Goal: Find specific page/section: Find specific page/section

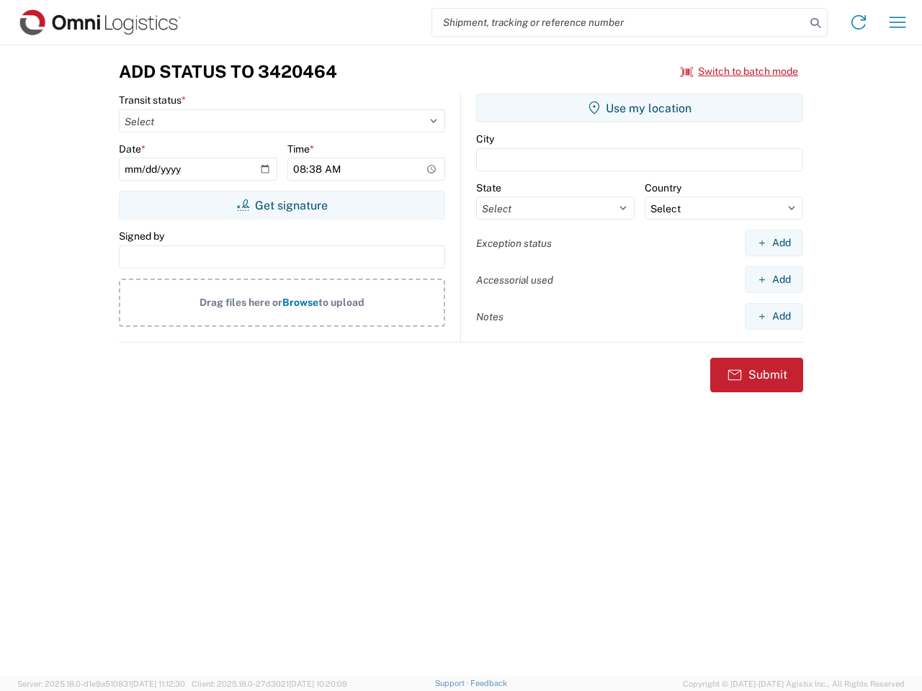
click at [618, 22] on input "search" at bounding box center [618, 22] width 373 height 27
click at [815, 23] on icon at bounding box center [815, 23] width 20 height 20
click at [858, 22] on icon at bounding box center [858, 22] width 23 height 23
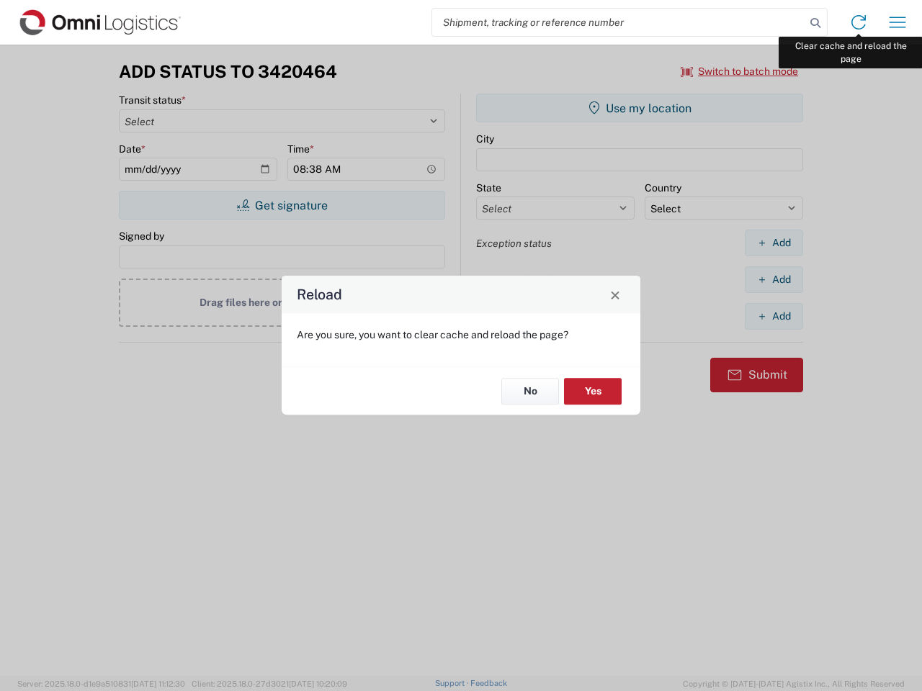
click at [897, 22] on div "Reload Are you sure, you want to clear cache and reload the page? No Yes" at bounding box center [461, 345] width 922 height 691
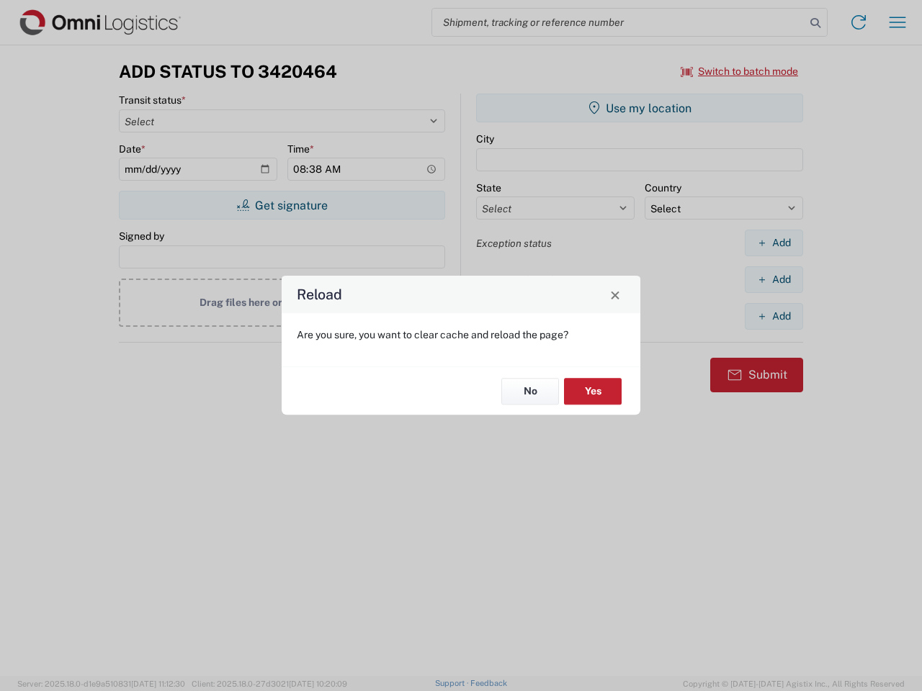
click at [739, 71] on div "Reload Are you sure, you want to clear cache and reload the page? No Yes" at bounding box center [461, 345] width 922 height 691
click at [282, 205] on div "Reload Are you sure, you want to clear cache and reload the page? No Yes" at bounding box center [461, 345] width 922 height 691
click at [639, 108] on div "Reload Are you sure, you want to clear cache and reload the page? No Yes" at bounding box center [461, 345] width 922 height 691
click at [773, 243] on div "Reload Are you sure, you want to clear cache and reload the page? No Yes" at bounding box center [461, 345] width 922 height 691
click at [773, 279] on div "Reload Are you sure, you want to clear cache and reload the page? No Yes" at bounding box center [461, 345] width 922 height 691
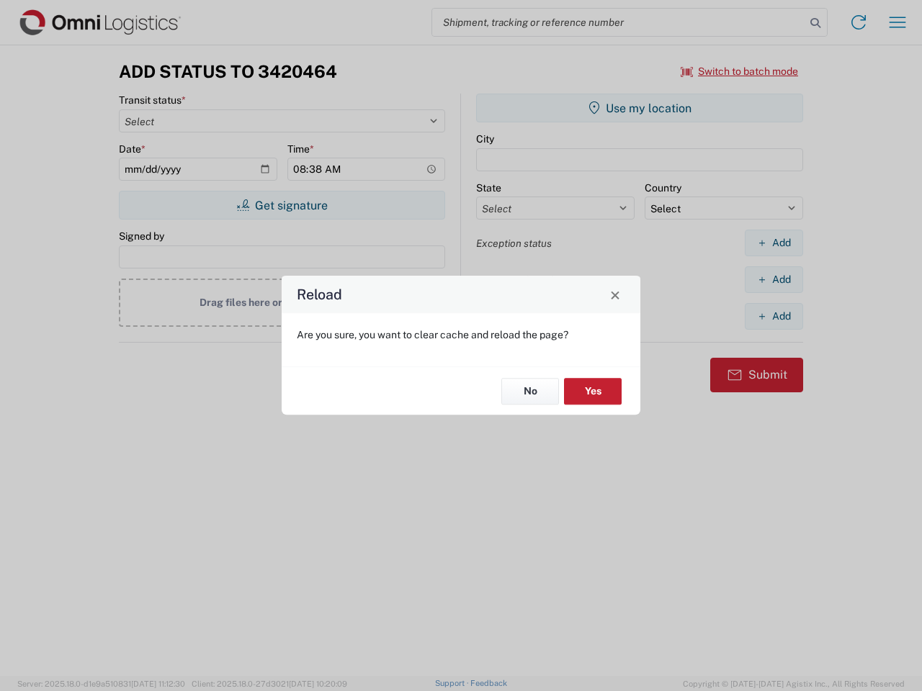
click at [773, 316] on div "Reload Are you sure, you want to clear cache and reload the page? No Yes" at bounding box center [461, 345] width 922 height 691
